Goal: Task Accomplishment & Management: Use online tool/utility

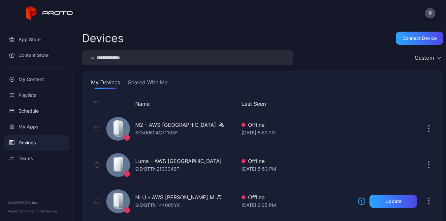
scroll to position [12, 0]
click at [401, 41] on div "Connect device" at bounding box center [419, 38] width 47 height 13
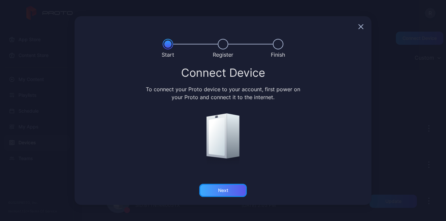
click at [228, 190] on div "Next" at bounding box center [223, 190] width 10 height 5
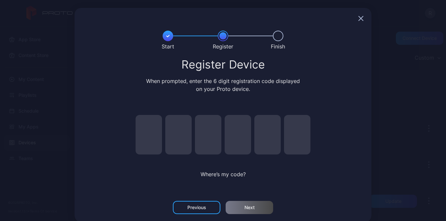
click at [358, 18] on div at bounding box center [223, 18] width 297 height 21
click at [359, 17] on icon "button" at bounding box center [361, 18] width 4 height 4
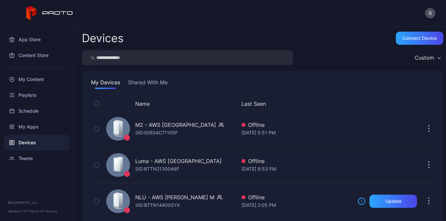
scroll to position [12, 0]
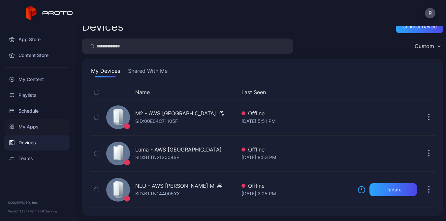
click at [28, 124] on div "My Apps" at bounding box center [37, 127] width 66 height 16
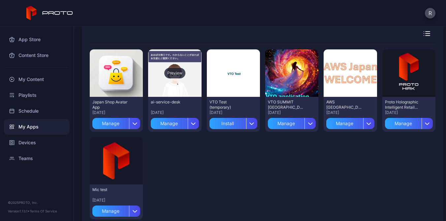
scroll to position [64, 0]
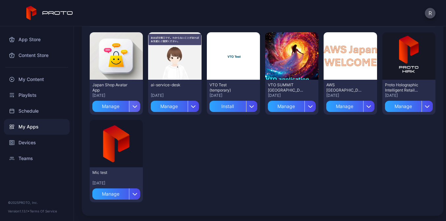
click at [136, 107] on icon "button" at bounding box center [135, 107] width 4 height 2
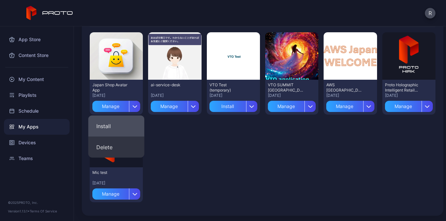
click at [123, 123] on button "Install" at bounding box center [116, 126] width 56 height 21
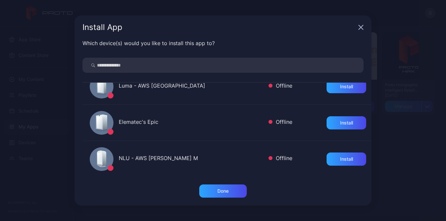
scroll to position [51, 0]
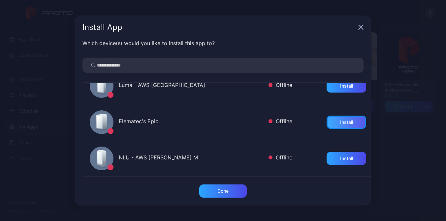
click at [346, 120] on div "Install" at bounding box center [346, 122] width 13 height 5
click at [229, 191] on div "Done" at bounding box center [222, 191] width 47 height 13
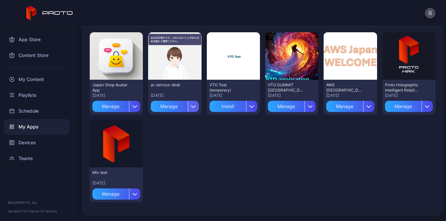
click at [191, 105] on div "button" at bounding box center [193, 106] width 11 height 11
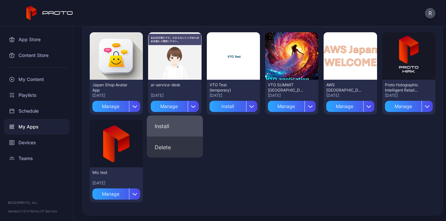
click at [178, 129] on button "Install" at bounding box center [175, 126] width 56 height 21
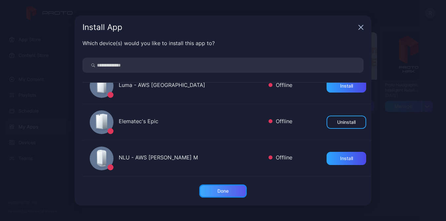
click at [227, 194] on div "Done" at bounding box center [222, 191] width 11 height 5
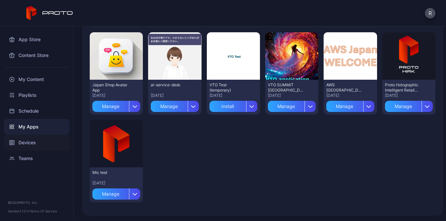
click at [32, 144] on div "Devices" at bounding box center [37, 143] width 66 height 16
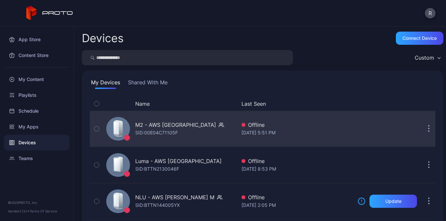
scroll to position [12, 0]
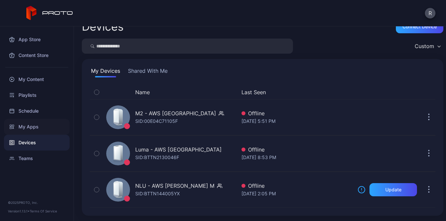
click at [33, 130] on div "My Apps" at bounding box center [37, 127] width 66 height 16
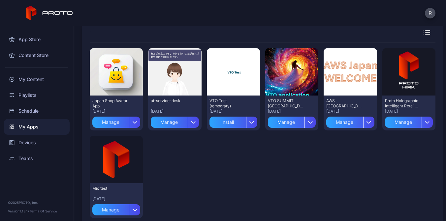
scroll to position [64, 0]
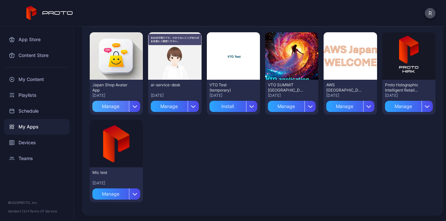
click at [114, 108] on div "Manage" at bounding box center [110, 106] width 37 height 11
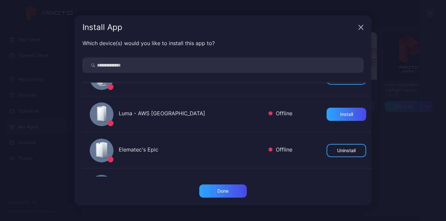
scroll to position [51, 0]
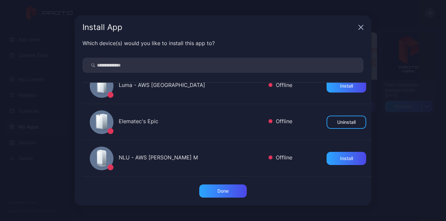
click at [362, 28] on icon "button" at bounding box center [360, 27] width 5 height 5
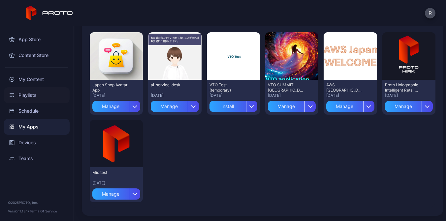
click at [33, 94] on div "Playlists" at bounding box center [37, 95] width 66 height 16
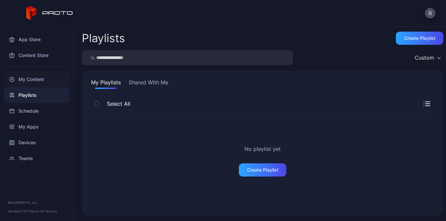
click at [38, 81] on div "My Content" at bounding box center [37, 80] width 66 height 16
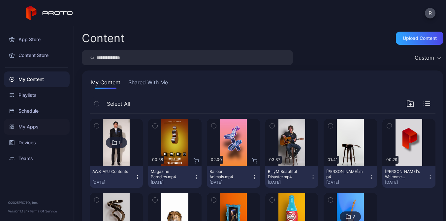
click at [31, 123] on div "My Apps" at bounding box center [37, 127] width 66 height 16
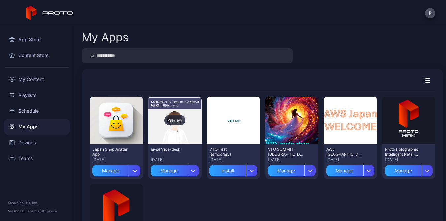
click at [178, 121] on div "Preview" at bounding box center [174, 120] width 21 height 11
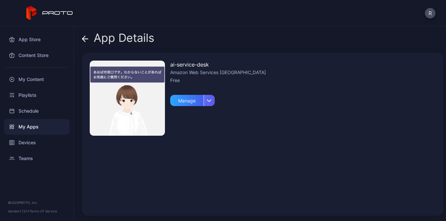
click at [209, 102] on icon "button" at bounding box center [209, 101] width 4 height 2
click at [230, 83] on div "Free" at bounding box center [218, 81] width 96 height 8
click at [208, 99] on div "button" at bounding box center [208, 100] width 11 height 11
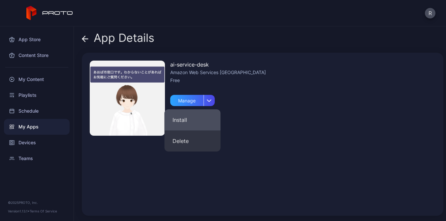
click at [188, 124] on button "Install" at bounding box center [193, 119] width 56 height 21
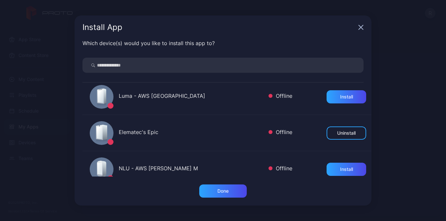
scroll to position [51, 0]
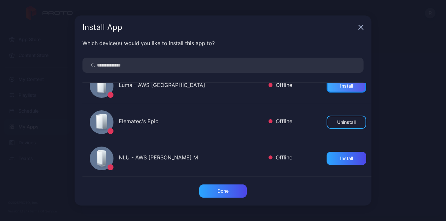
click at [340, 89] on div "Install" at bounding box center [346, 85] width 40 height 13
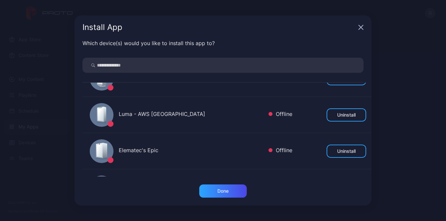
scroll to position [36, 0]
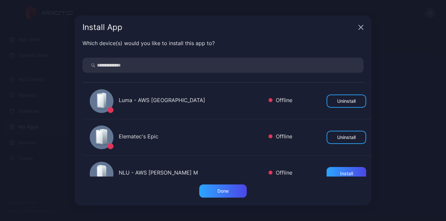
click at [287, 135] on div "Offline" at bounding box center [280, 138] width 24 height 10
click at [226, 190] on div "Done" at bounding box center [222, 191] width 11 height 5
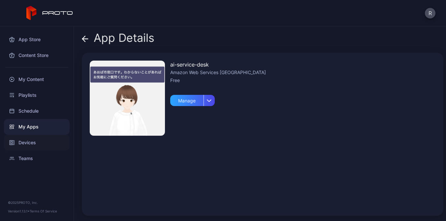
click at [38, 144] on div "Devices" at bounding box center [37, 143] width 66 height 16
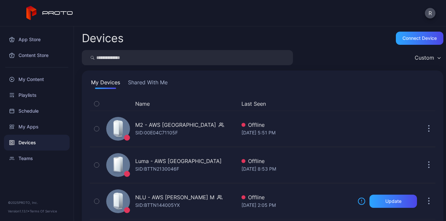
scroll to position [12, 0]
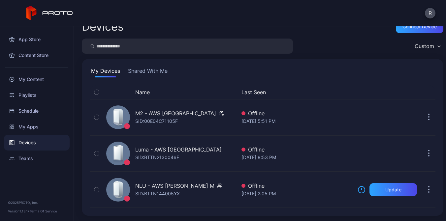
click at [155, 74] on button "Shared With Me" at bounding box center [148, 72] width 42 height 11
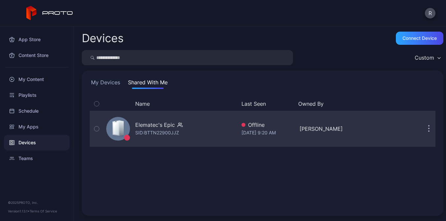
click at [427, 132] on button "button" at bounding box center [428, 128] width 13 height 13
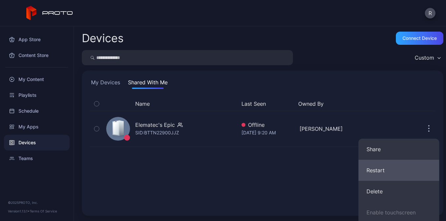
click at [372, 169] on button "Restart" at bounding box center [398, 170] width 81 height 21
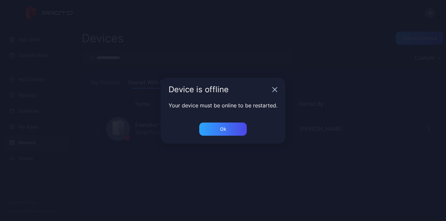
click at [275, 89] on icon "button" at bounding box center [275, 89] width 4 height 4
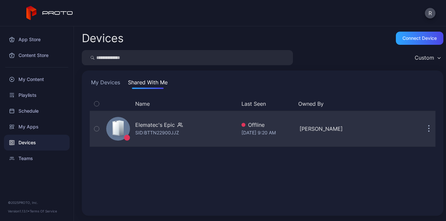
click at [430, 129] on button "button" at bounding box center [428, 128] width 13 height 13
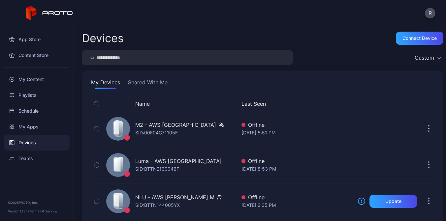
click at [156, 86] on button "Shared With Me" at bounding box center [148, 83] width 42 height 11
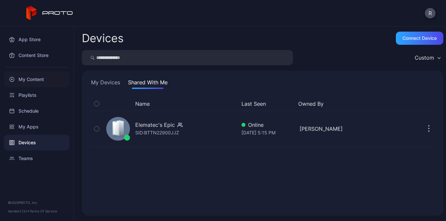
click at [35, 76] on div "My Content" at bounding box center [37, 80] width 66 height 16
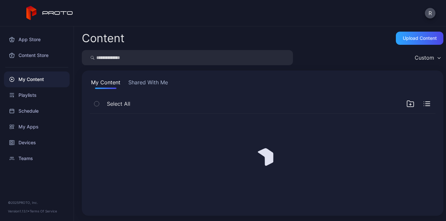
click at [141, 81] on button "Shared With Me" at bounding box center [148, 83] width 42 height 11
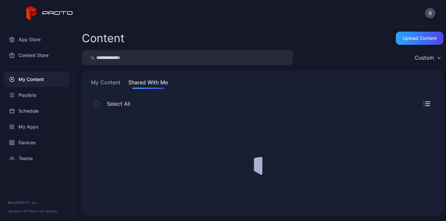
click at [100, 82] on button "My Content" at bounding box center [106, 83] width 32 height 11
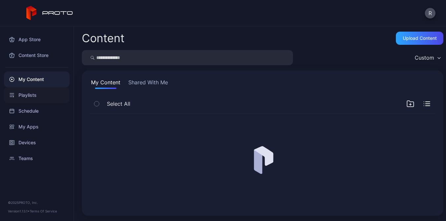
click at [35, 93] on div "Playlists" at bounding box center [37, 95] width 66 height 16
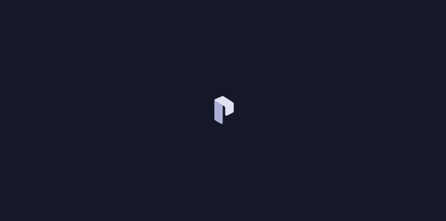
click at [391, 35] on div at bounding box center [223, 110] width 446 height 221
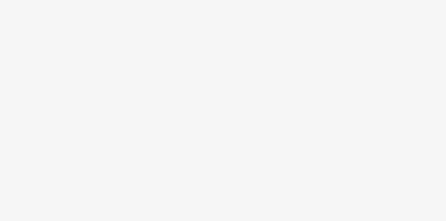
click at [407, 18] on div at bounding box center [223, 110] width 446 height 221
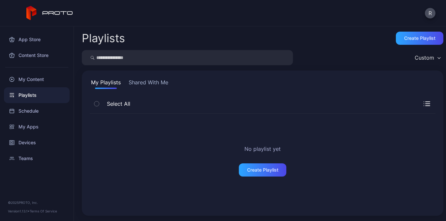
click at [155, 87] on button "Shared With Me" at bounding box center [148, 83] width 42 height 11
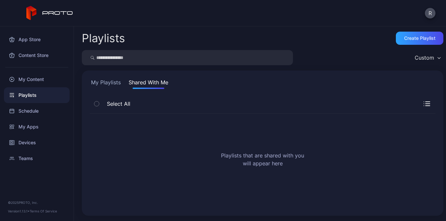
drag, startPoint x: 309, startPoint y: 79, endPoint x: 304, endPoint y: 77, distance: 5.6
click at [308, 78] on div "My Playlists Shared With Me Select All Playlists that are shared with you will …" at bounding box center [262, 143] width 361 height 145
click at [35, 142] on div "Devices" at bounding box center [37, 143] width 66 height 16
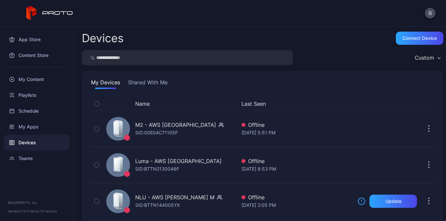
scroll to position [12, 0]
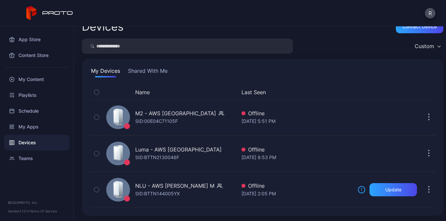
click at [154, 70] on button "Shared With Me" at bounding box center [148, 72] width 42 height 11
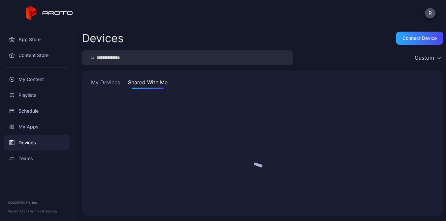
scroll to position [0, 0]
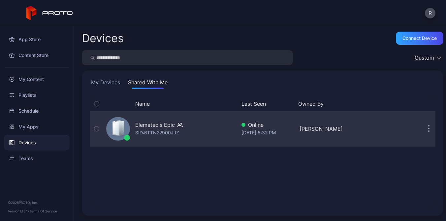
click at [427, 130] on button "button" at bounding box center [428, 128] width 13 height 13
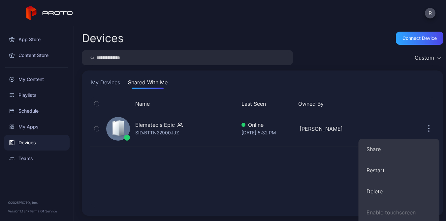
click at [402, 99] on div "Name Last Seen Owned By" at bounding box center [263, 104] width 346 height 14
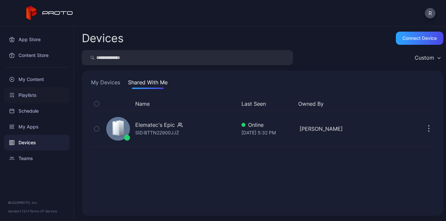
click at [40, 94] on div "Playlists" at bounding box center [37, 95] width 66 height 16
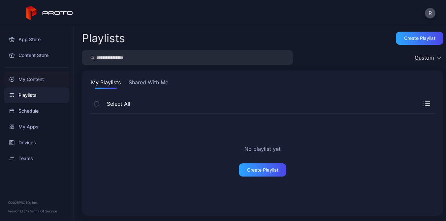
click at [43, 79] on div "My Content" at bounding box center [37, 80] width 66 height 16
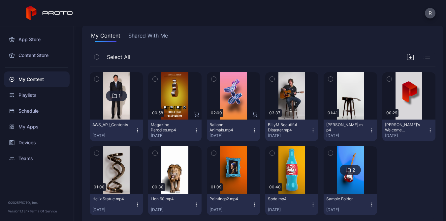
scroll to position [59, 0]
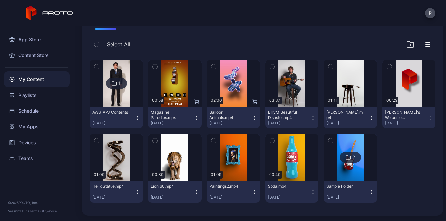
click at [138, 116] on icon "button" at bounding box center [137, 117] width 5 height 5
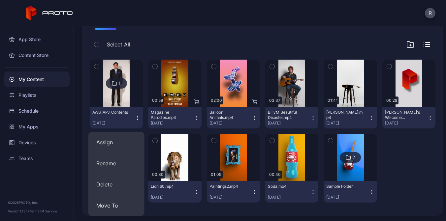
click at [160, 45] on div "Select All" at bounding box center [263, 46] width 346 height 17
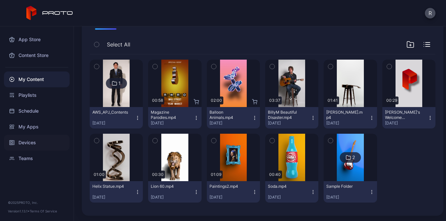
click at [33, 143] on div "Devices" at bounding box center [37, 143] width 66 height 16
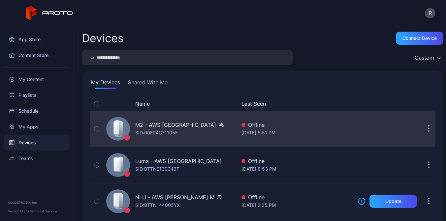
scroll to position [12, 0]
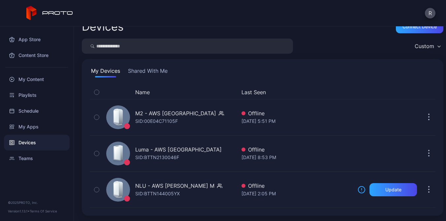
click at [157, 71] on button "Shared With Me" at bounding box center [148, 72] width 42 height 11
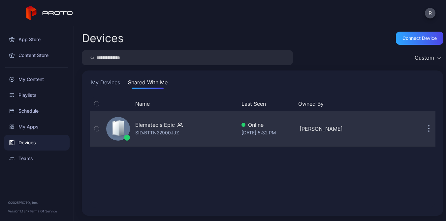
click at [194, 130] on div "Elematec's Epic SID: BTTN22900JJZ" at bounding box center [170, 128] width 133 height 33
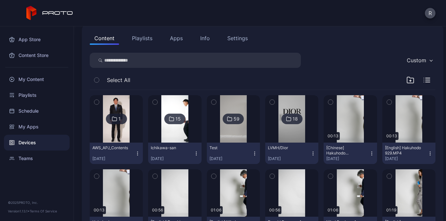
scroll to position [64, 0]
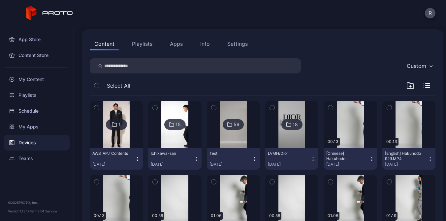
click at [139, 44] on button "Playlists" at bounding box center [142, 43] width 30 height 13
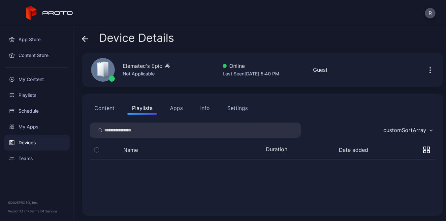
scroll to position [0, 0]
click at [175, 111] on button "Apps" at bounding box center [176, 108] width 22 height 13
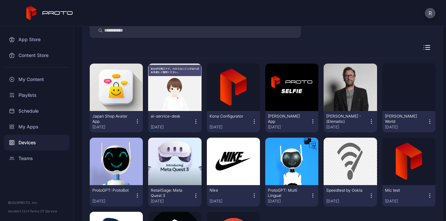
scroll to position [89, 0]
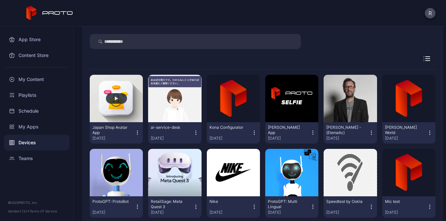
click at [108, 93] on button "button" at bounding box center [116, 98] width 53 height 47
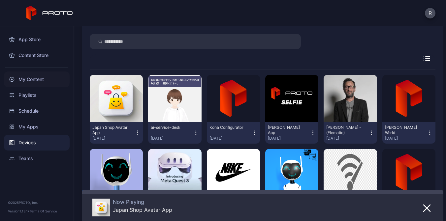
click at [39, 80] on div "My Content" at bounding box center [37, 80] width 66 height 16
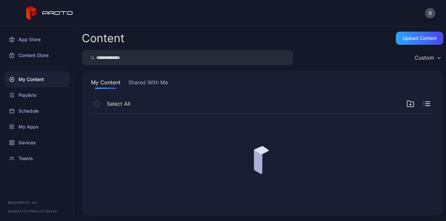
click at [158, 85] on button "Shared With Me" at bounding box center [148, 83] width 42 height 11
click at [43, 140] on div "Devices" at bounding box center [37, 143] width 66 height 16
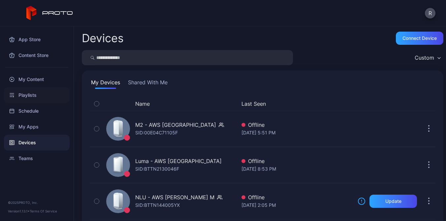
click at [29, 99] on div "Playlists" at bounding box center [37, 95] width 66 height 16
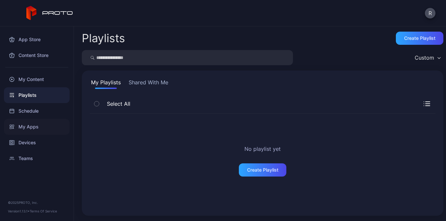
click at [30, 127] on div "My Apps" at bounding box center [37, 127] width 66 height 16
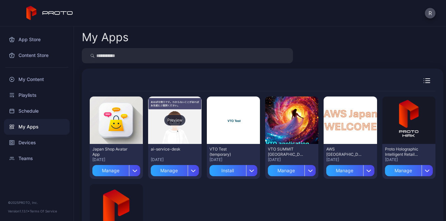
click at [172, 123] on div "Preview" at bounding box center [174, 120] width 21 height 11
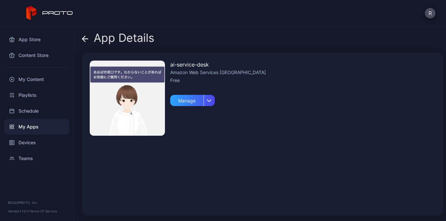
click at [138, 108] on img at bounding box center [127, 98] width 75 height 75
click at [210, 102] on icon "button" at bounding box center [209, 100] width 5 height 3
click at [145, 90] on img at bounding box center [127, 98] width 75 height 75
click at [85, 39] on icon at bounding box center [85, 39] width 6 height 0
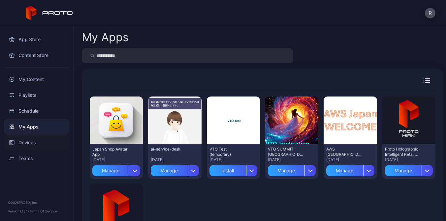
click at [29, 145] on div "Devices" at bounding box center [37, 143] width 66 height 16
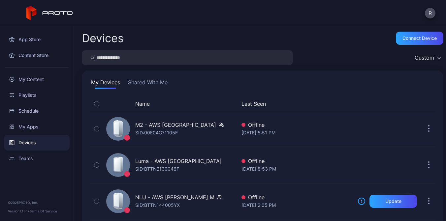
click at [158, 83] on button "Shared With Me" at bounding box center [148, 83] width 42 height 11
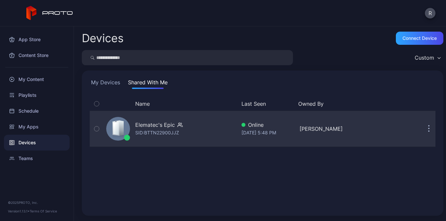
click at [155, 122] on div "Elematec's Epic" at bounding box center [155, 125] width 40 height 8
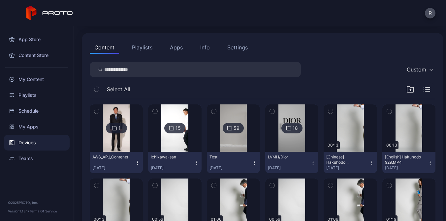
scroll to position [65, 0]
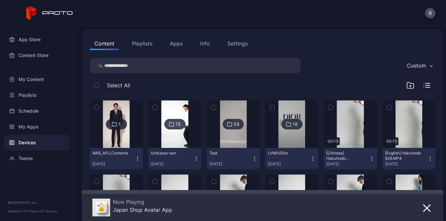
click at [178, 45] on button "Apps" at bounding box center [176, 43] width 22 height 13
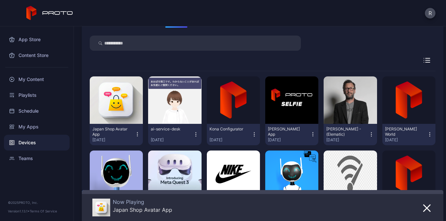
scroll to position [95, 0]
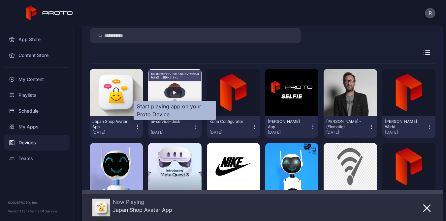
click at [172, 93] on div "button" at bounding box center [174, 92] width 21 height 11
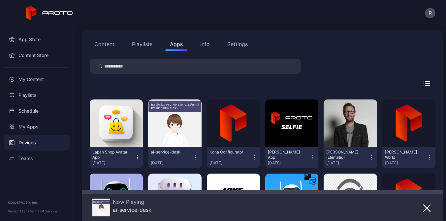
scroll to position [0, 0]
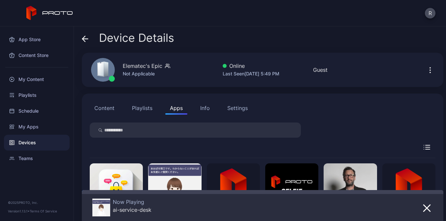
click at [152, 105] on button "Playlists" at bounding box center [142, 108] width 30 height 13
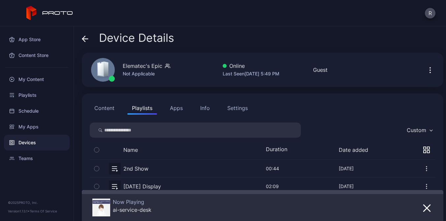
click at [103, 104] on button "Content" at bounding box center [104, 108] width 29 height 13
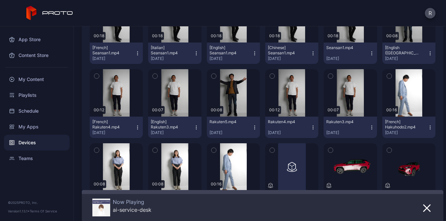
scroll to position [1231, 0]
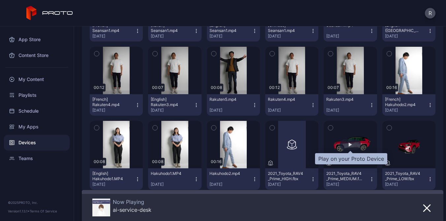
click at [350, 143] on div "button" at bounding box center [350, 145] width 3 height 4
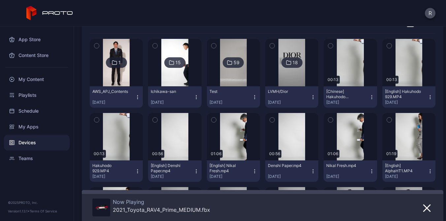
scroll to position [126, 0]
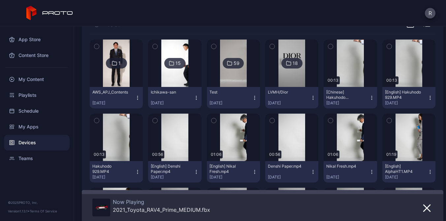
click at [294, 42] on img at bounding box center [291, 63] width 27 height 47
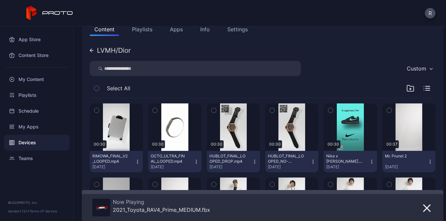
scroll to position [106, 0]
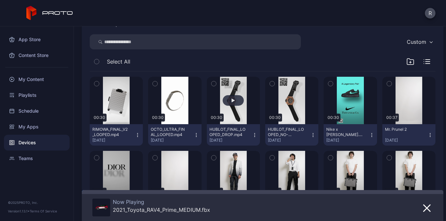
click at [236, 106] on div "button" at bounding box center [233, 100] width 21 height 11
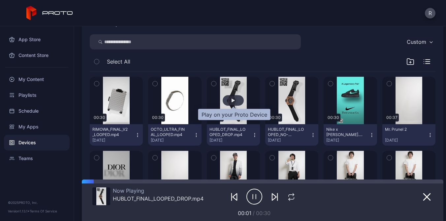
click at [236, 101] on div "button" at bounding box center [233, 100] width 21 height 11
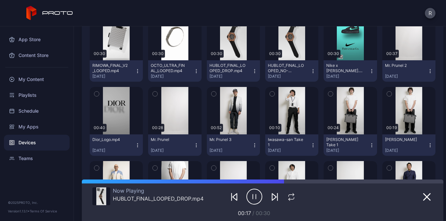
scroll to position [156, 0]
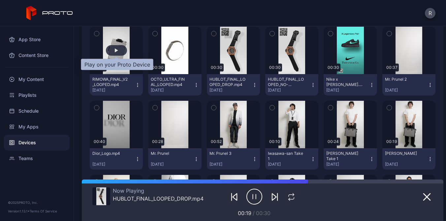
click at [124, 49] on div "button" at bounding box center [116, 50] width 21 height 11
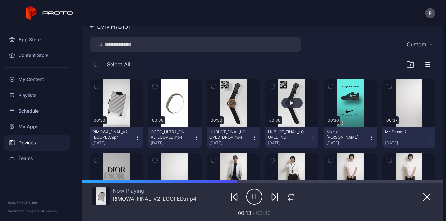
scroll to position [101, 0]
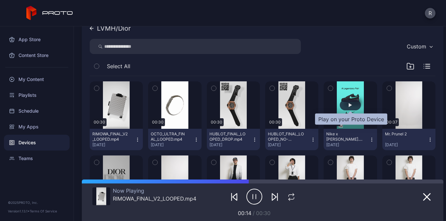
click at [350, 105] on div "button" at bounding box center [350, 105] width 3 height 4
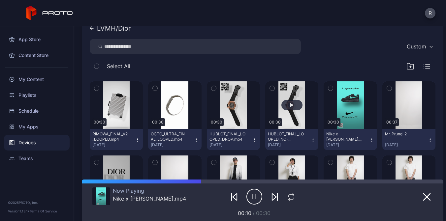
click at [298, 98] on button "button" at bounding box center [291, 104] width 53 height 47
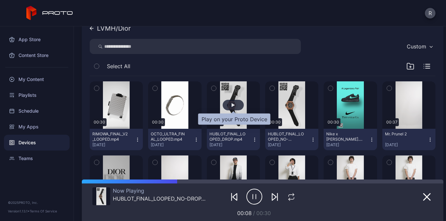
click at [238, 107] on div "button" at bounding box center [233, 105] width 21 height 11
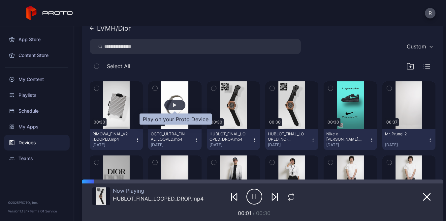
click at [167, 109] on div "button" at bounding box center [174, 105] width 21 height 11
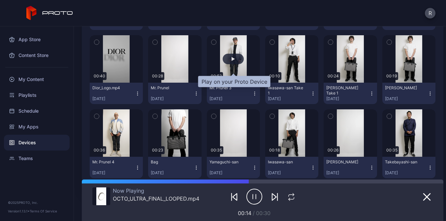
scroll to position [244, 0]
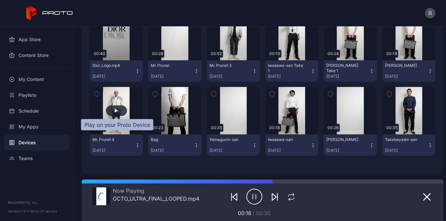
click at [120, 109] on div "button" at bounding box center [116, 111] width 21 height 11
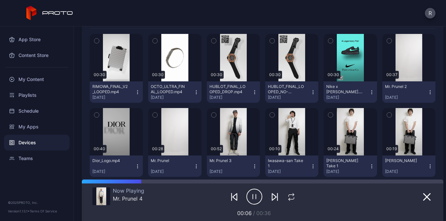
scroll to position [146, 0]
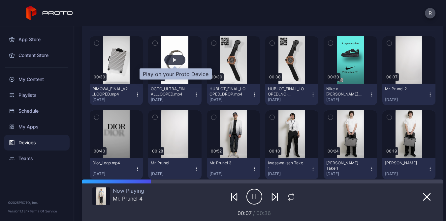
click at [176, 63] on div "button" at bounding box center [174, 60] width 21 height 11
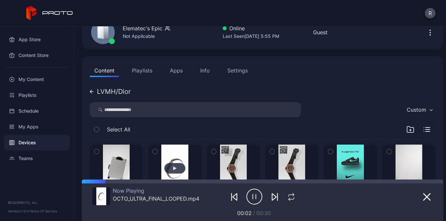
scroll to position [16, 0]
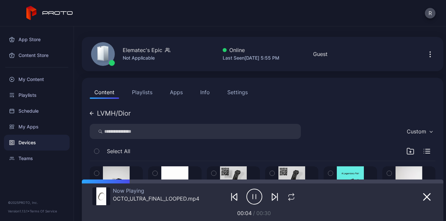
click at [92, 112] on icon at bounding box center [92, 113] width 4 height 4
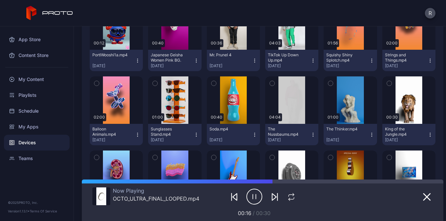
scroll to position [1953, 0]
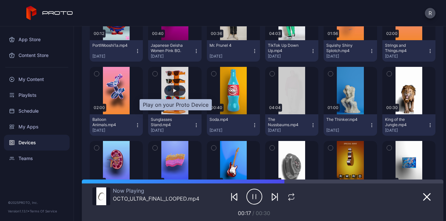
click at [183, 95] on div "button" at bounding box center [174, 90] width 21 height 11
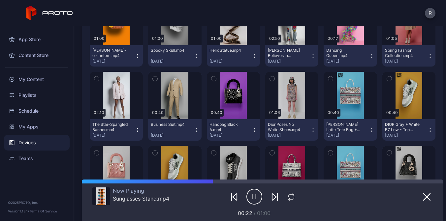
scroll to position [2831, 0]
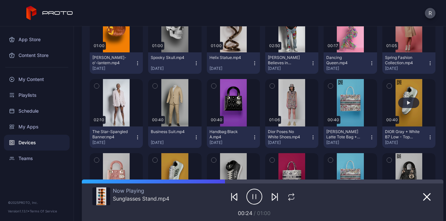
click at [416, 97] on button "button" at bounding box center [408, 102] width 53 height 47
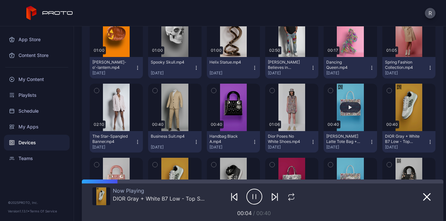
scroll to position [2820, 0]
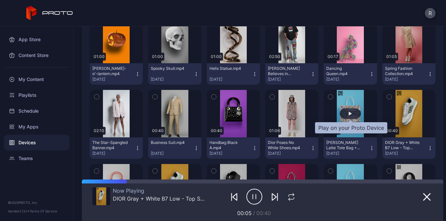
click at [352, 108] on div "button" at bounding box center [350, 113] width 21 height 11
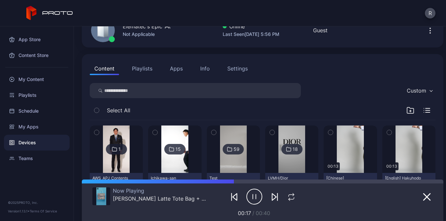
scroll to position [42, 0]
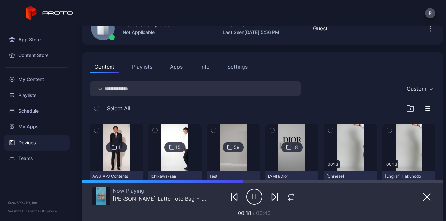
click at [183, 66] on button "Apps" at bounding box center [176, 66] width 22 height 13
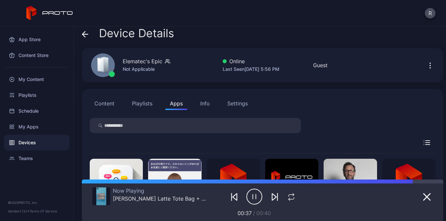
scroll to position [0, 0]
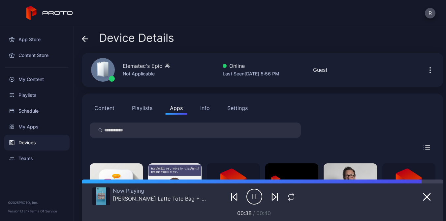
click at [144, 109] on button "Playlists" at bounding box center [142, 108] width 30 height 13
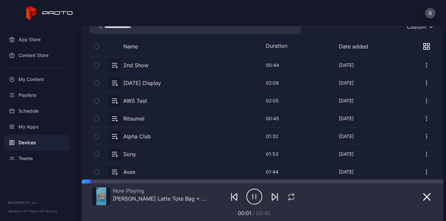
scroll to position [108, 0]
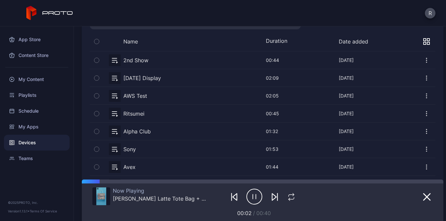
click at [143, 96] on button "button" at bounding box center [263, 95] width 346 height 17
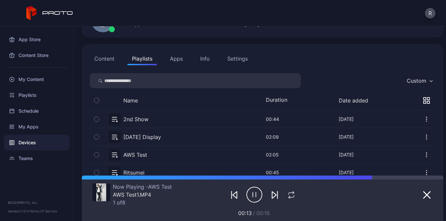
scroll to position [53, 0]
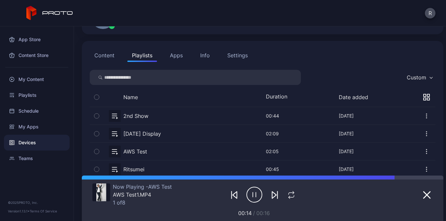
click at [102, 59] on button "Content" at bounding box center [104, 55] width 29 height 13
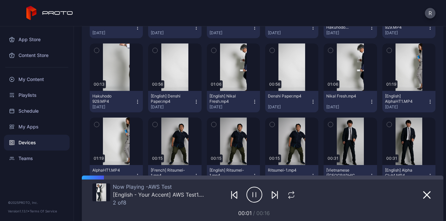
scroll to position [139, 0]
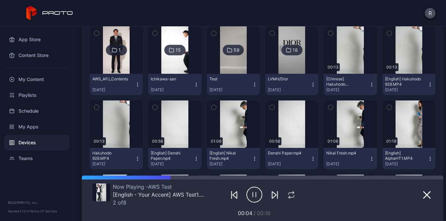
click at [290, 63] on img at bounding box center [291, 49] width 27 height 47
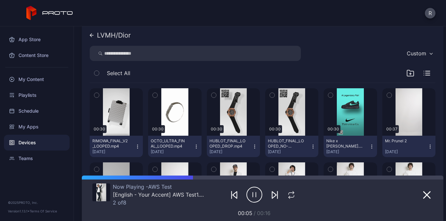
scroll to position [104, 0]
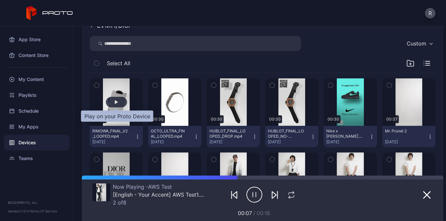
click at [120, 99] on div "button" at bounding box center [116, 102] width 21 height 11
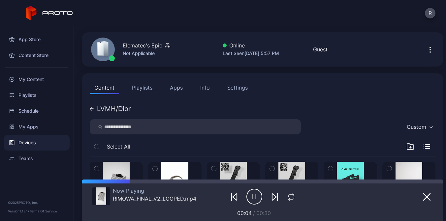
scroll to position [0, 0]
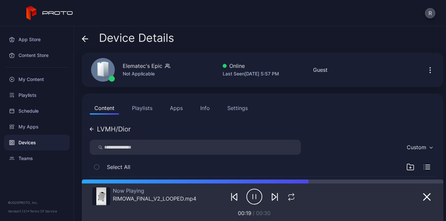
click at [179, 108] on button "Apps" at bounding box center [176, 108] width 22 height 13
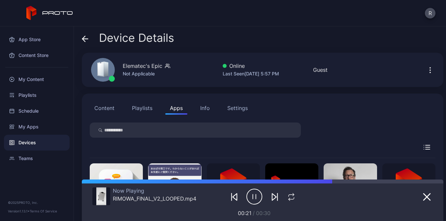
click at [152, 103] on button "Playlists" at bounding box center [142, 108] width 30 height 13
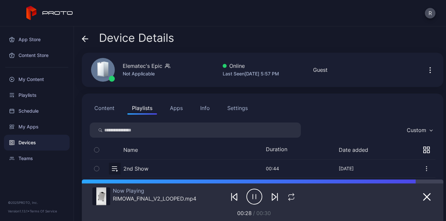
click at [120, 105] on div "Content Playlists Apps Info Settings" at bounding box center [263, 108] width 346 height 13
click at [111, 110] on button "Content" at bounding box center [104, 108] width 29 height 13
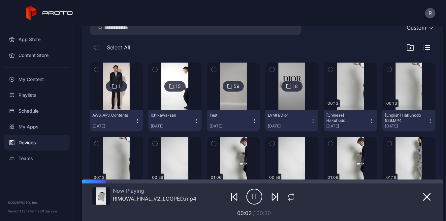
scroll to position [101, 0]
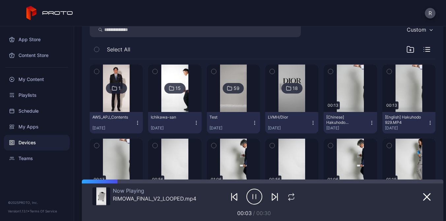
click at [287, 103] on img at bounding box center [291, 88] width 27 height 47
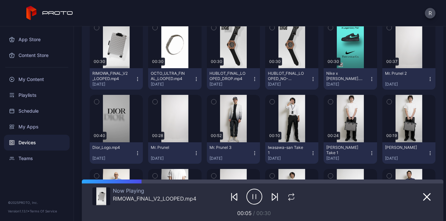
scroll to position [155, 0]
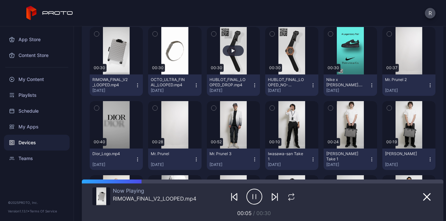
click at [227, 45] on button "button" at bounding box center [233, 50] width 53 height 47
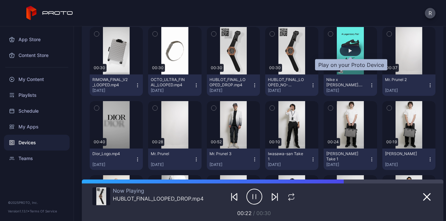
click at [347, 52] on div "button" at bounding box center [350, 51] width 21 height 11
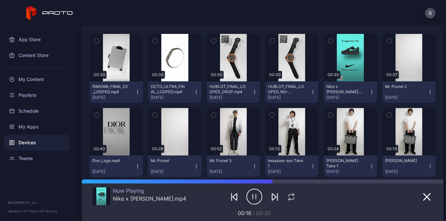
scroll to position [146, 0]
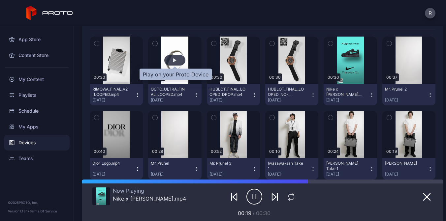
click at [177, 59] on div "button" at bounding box center [174, 60] width 21 height 11
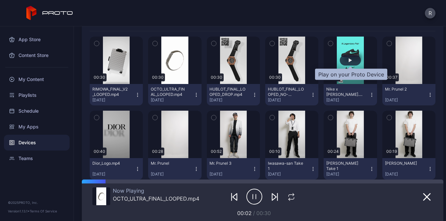
click at [349, 60] on div "button" at bounding box center [350, 60] width 3 height 4
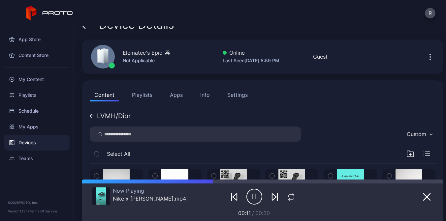
scroll to position [0, 0]
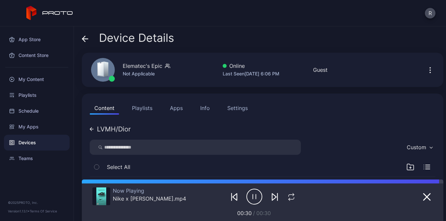
click at [176, 106] on button "Apps" at bounding box center [176, 108] width 22 height 13
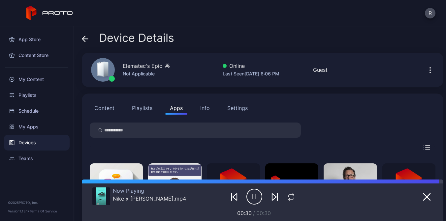
click at [148, 108] on button "Playlists" at bounding box center [142, 108] width 30 height 13
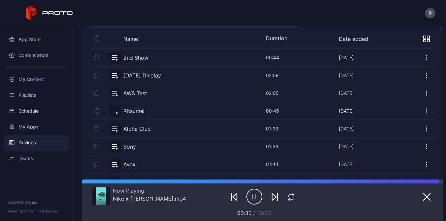
scroll to position [108, 0]
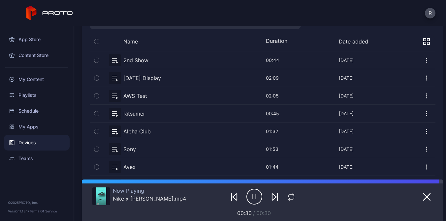
click at [148, 63] on button "button" at bounding box center [263, 59] width 346 height 17
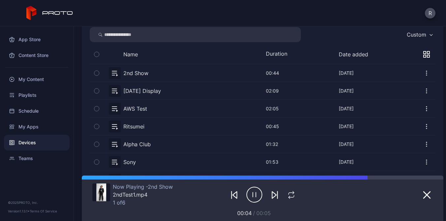
scroll to position [94, 0]
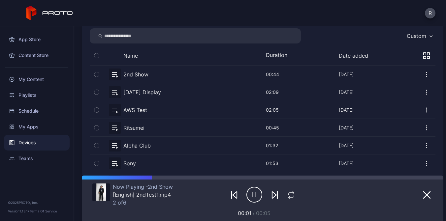
click at [145, 92] on button "button" at bounding box center [263, 91] width 346 height 17
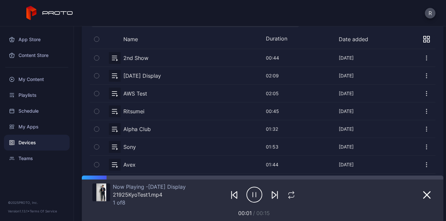
scroll to position [113, 0]
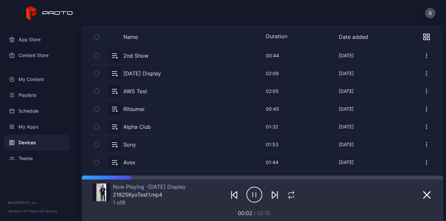
click at [143, 106] on button "button" at bounding box center [263, 108] width 346 height 17
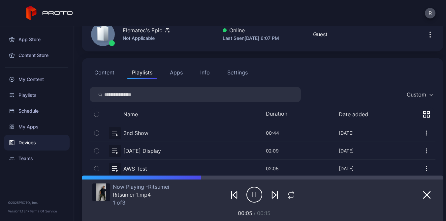
scroll to position [0, 0]
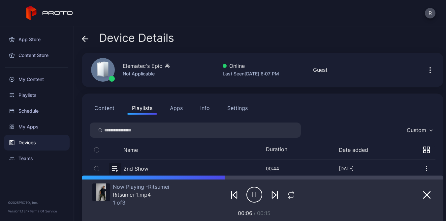
click at [113, 110] on button "Content" at bounding box center [104, 108] width 29 height 13
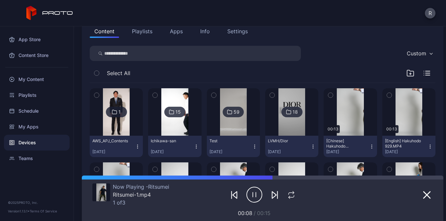
scroll to position [81, 0]
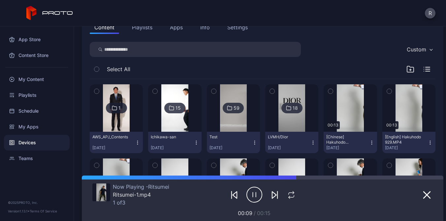
click at [290, 109] on icon at bounding box center [288, 108] width 5 height 8
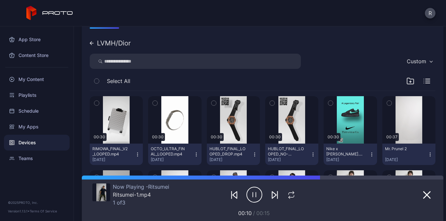
scroll to position [98, 0]
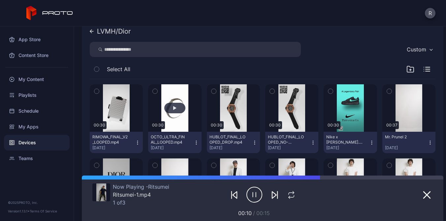
click at [175, 113] on div "button" at bounding box center [174, 108] width 21 height 11
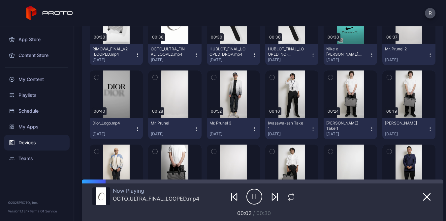
scroll to position [186, 0]
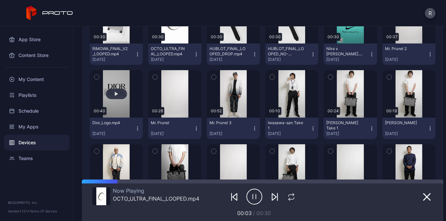
click at [119, 83] on button "button" at bounding box center [116, 93] width 53 height 47
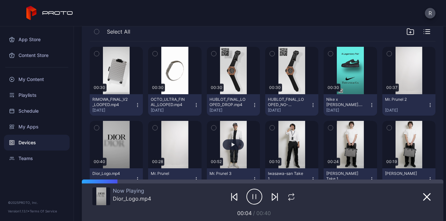
scroll to position [132, 0]
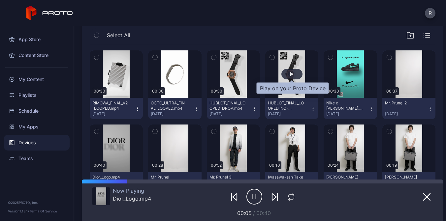
click at [286, 76] on div "button" at bounding box center [291, 74] width 21 height 11
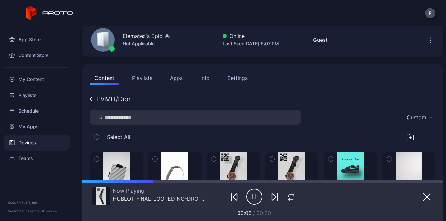
scroll to position [2, 0]
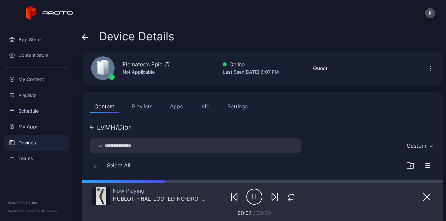
click at [92, 126] on icon at bounding box center [92, 128] width 4 height 4
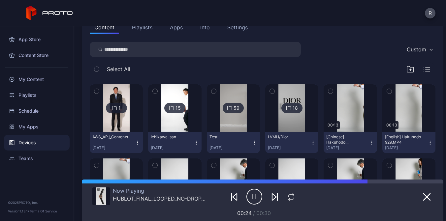
click at [118, 105] on div "1" at bounding box center [116, 108] width 21 height 11
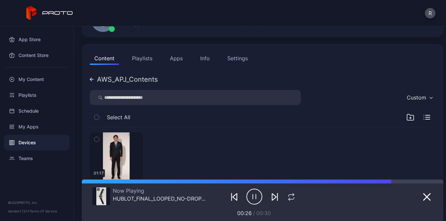
scroll to position [90, 0]
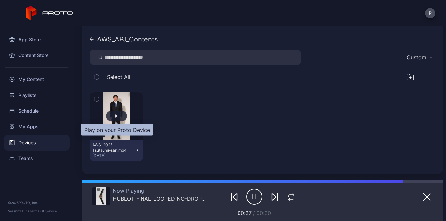
click at [116, 112] on div "button" at bounding box center [116, 116] width 21 height 11
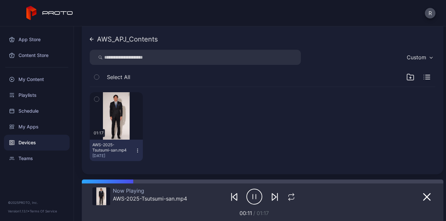
click at [252, 197] on icon "button" at bounding box center [254, 197] width 16 height 16
click at [251, 196] on icon "button" at bounding box center [254, 197] width 16 height 16
click at [255, 203] on icon "button" at bounding box center [254, 197] width 16 height 16
drag, startPoint x: 215, startPoint y: 167, endPoint x: 208, endPoint y: 162, distance: 8.7
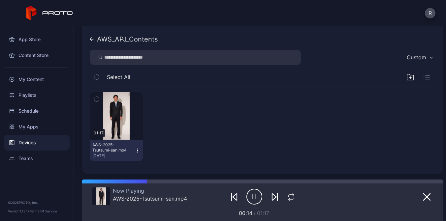
click at [208, 162] on div "Content Playlists Apps Info Settings AWS_APJ_Contents Custom Select All 01:17 A…" at bounding box center [262, 89] width 361 height 171
click at [253, 198] on icon "button" at bounding box center [253, 197] width 0 height 5
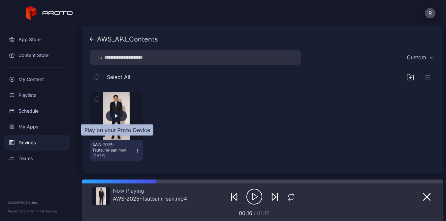
click at [118, 112] on div "button" at bounding box center [116, 116] width 21 height 11
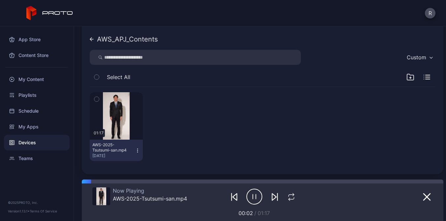
click at [254, 195] on icon "button" at bounding box center [254, 197] width 16 height 16
click at [94, 40] on icon at bounding box center [92, 39] width 4 height 4
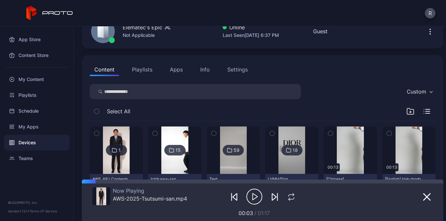
scroll to position [47, 0]
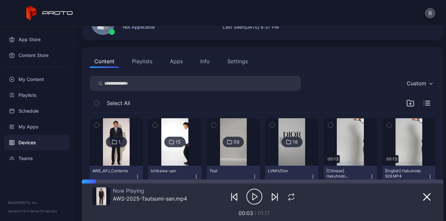
click at [42, 148] on div "Devices" at bounding box center [37, 143] width 66 height 16
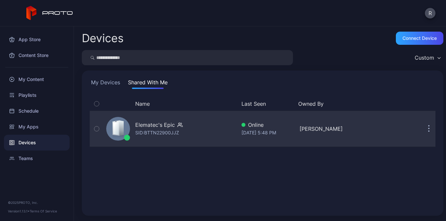
click at [431, 130] on button "button" at bounding box center [428, 128] width 13 height 13
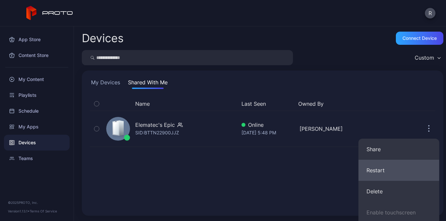
click at [390, 171] on button "Restart" at bounding box center [398, 170] width 81 height 21
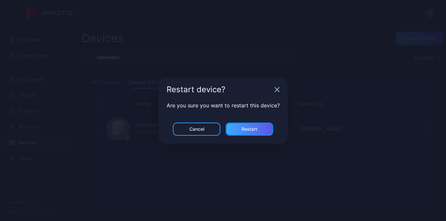
click at [255, 131] on div "Restart" at bounding box center [249, 129] width 16 height 5
